Goal: Check status: Check status

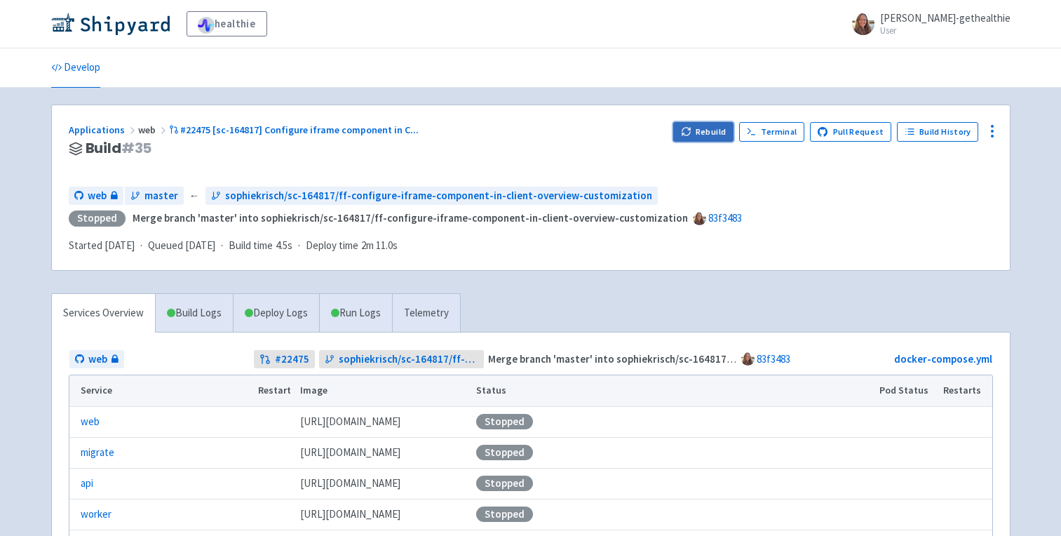
click at [711, 126] on button "Rebuild" at bounding box center [703, 132] width 60 height 20
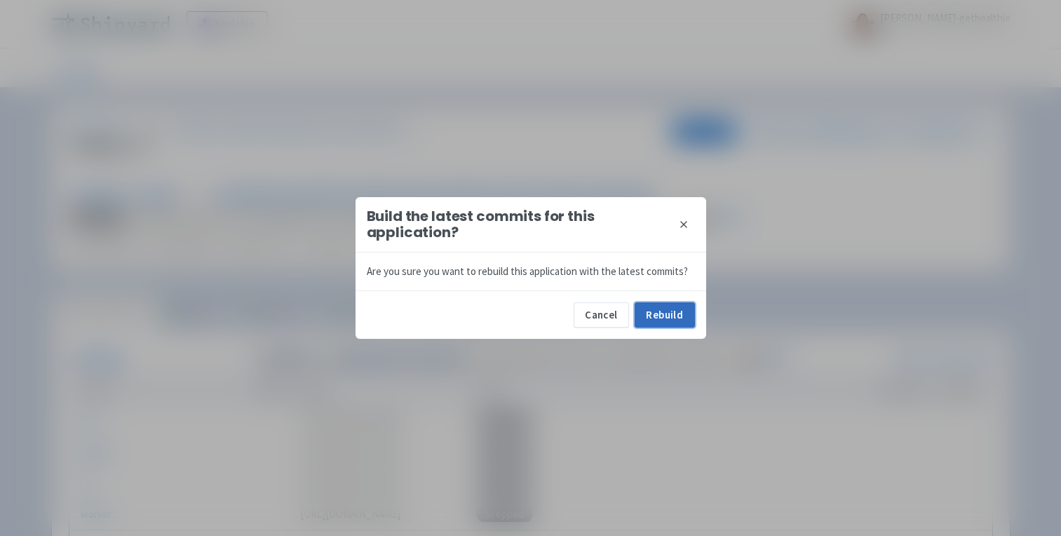
click at [669, 312] on button "Rebuild" at bounding box center [665, 314] width 60 height 25
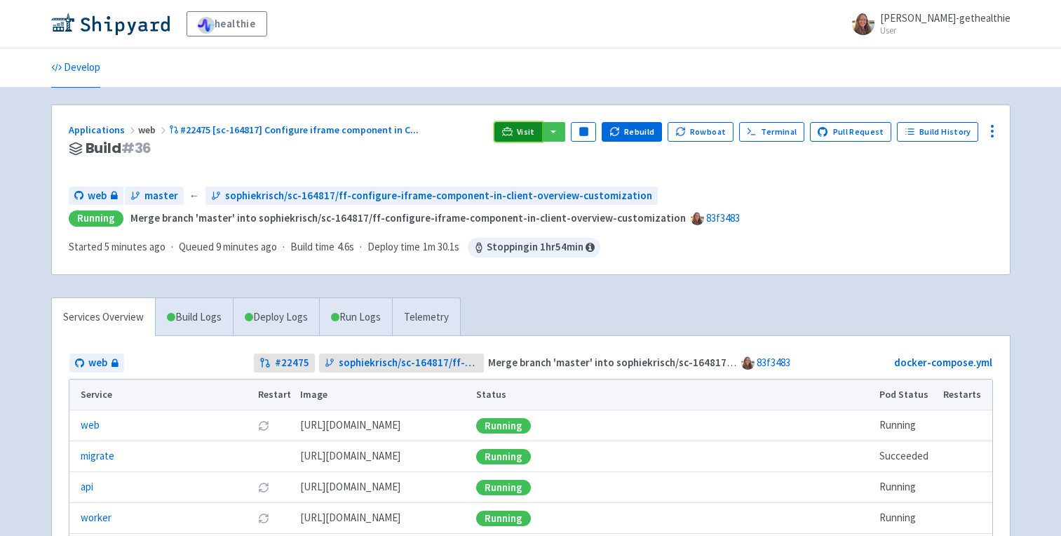
click at [513, 133] on icon at bounding box center [507, 131] width 11 height 11
